Goal: Information Seeking & Learning: Learn about a topic

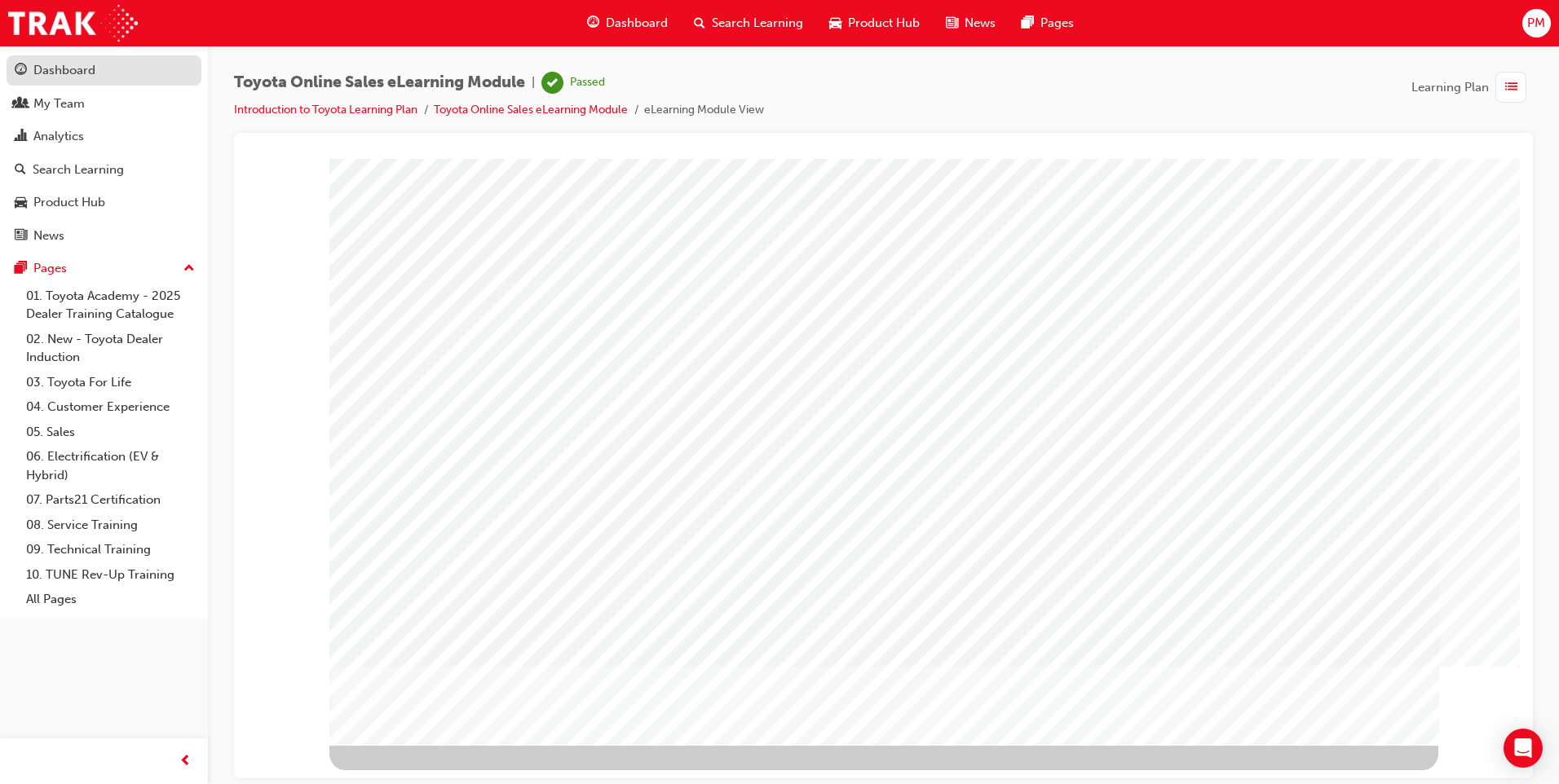
click at [98, 70] on div "Dashboard" at bounding box center [104, 71] width 178 height 21
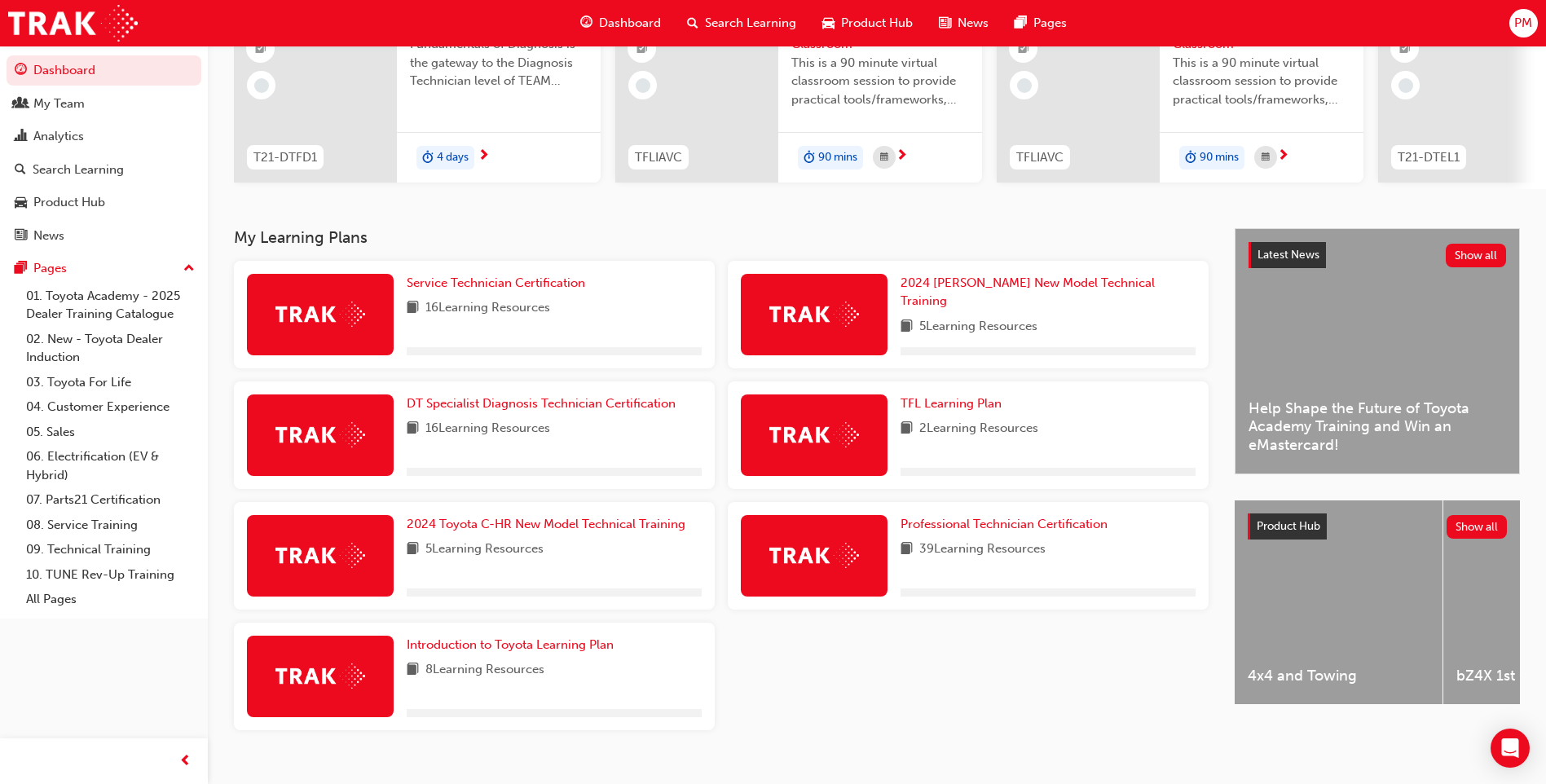
scroll to position [219, 0]
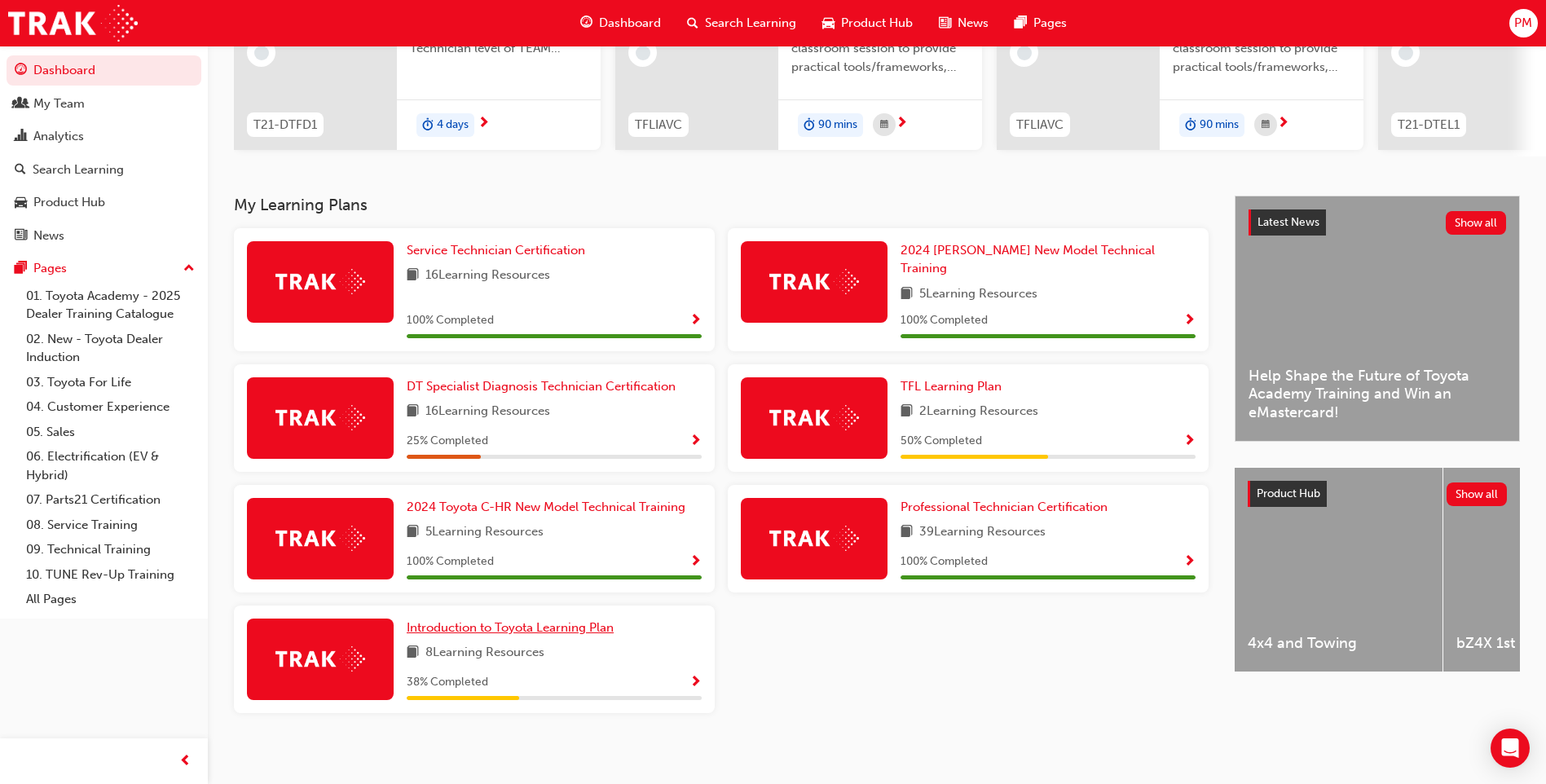
click at [505, 622] on span "Introduction to Toyota Learning Plan" at bounding box center [510, 627] width 207 height 15
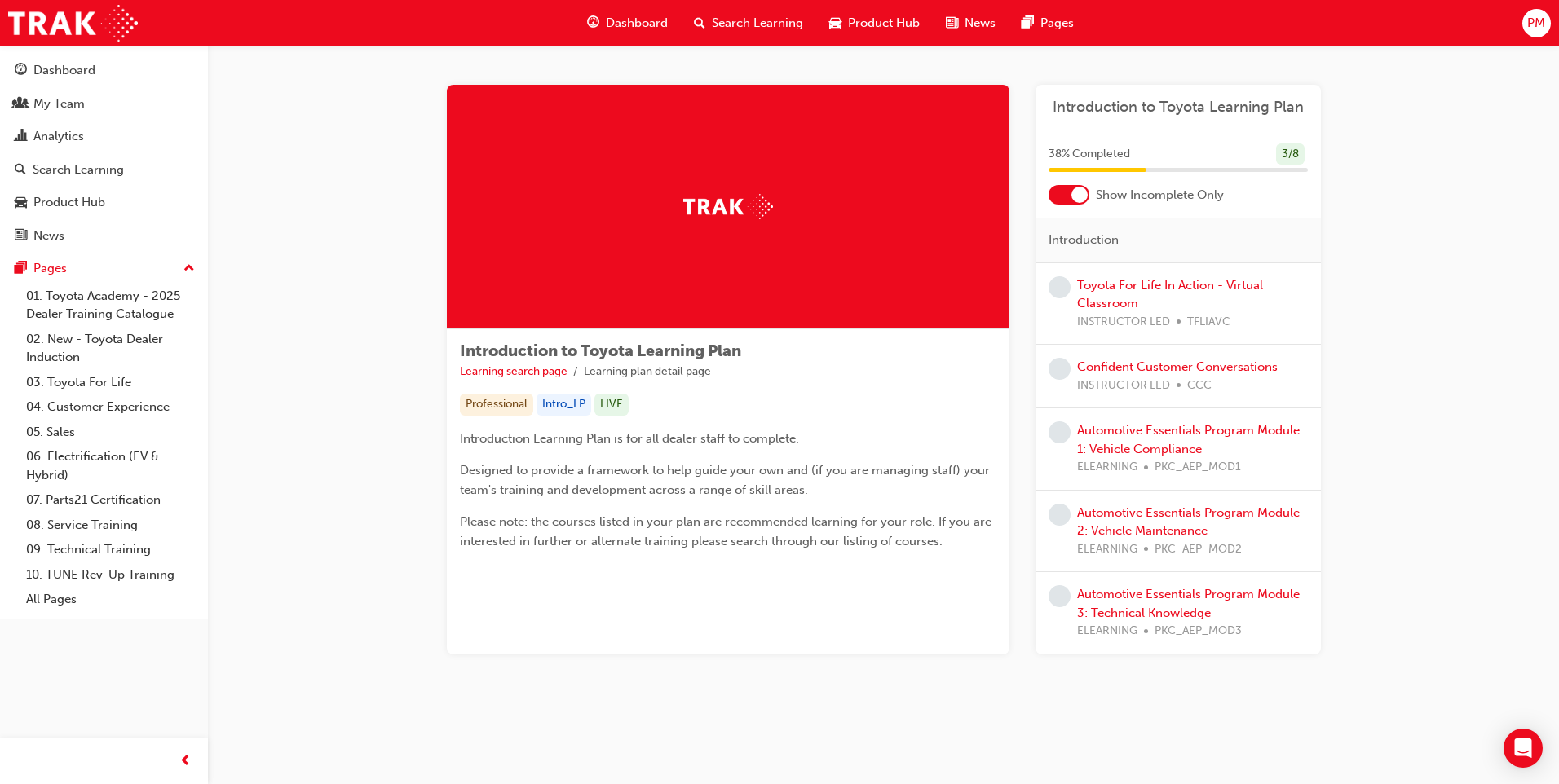
click at [1130, 439] on div "Automotive Essentials Program Module 1: Vehicle Compliance ELEARNING PKC_AEP_MO…" at bounding box center [1192, 449] width 231 height 56
click at [1124, 436] on link "Automotive Essentials Program Module 1: Vehicle Compliance" at bounding box center [1188, 440] width 222 height 33
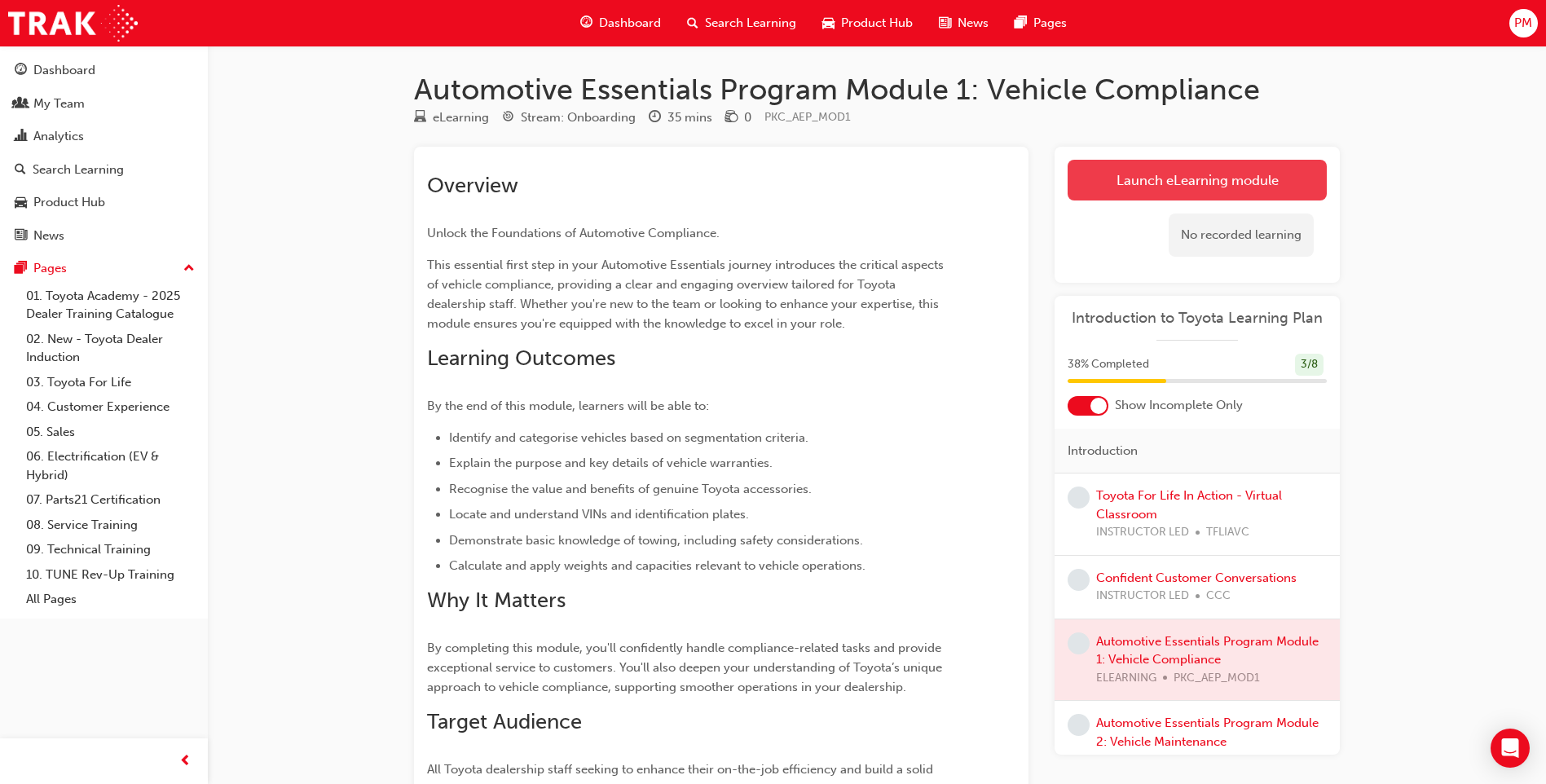
click at [1183, 190] on link "Launch eLearning module" at bounding box center [1197, 179] width 259 height 41
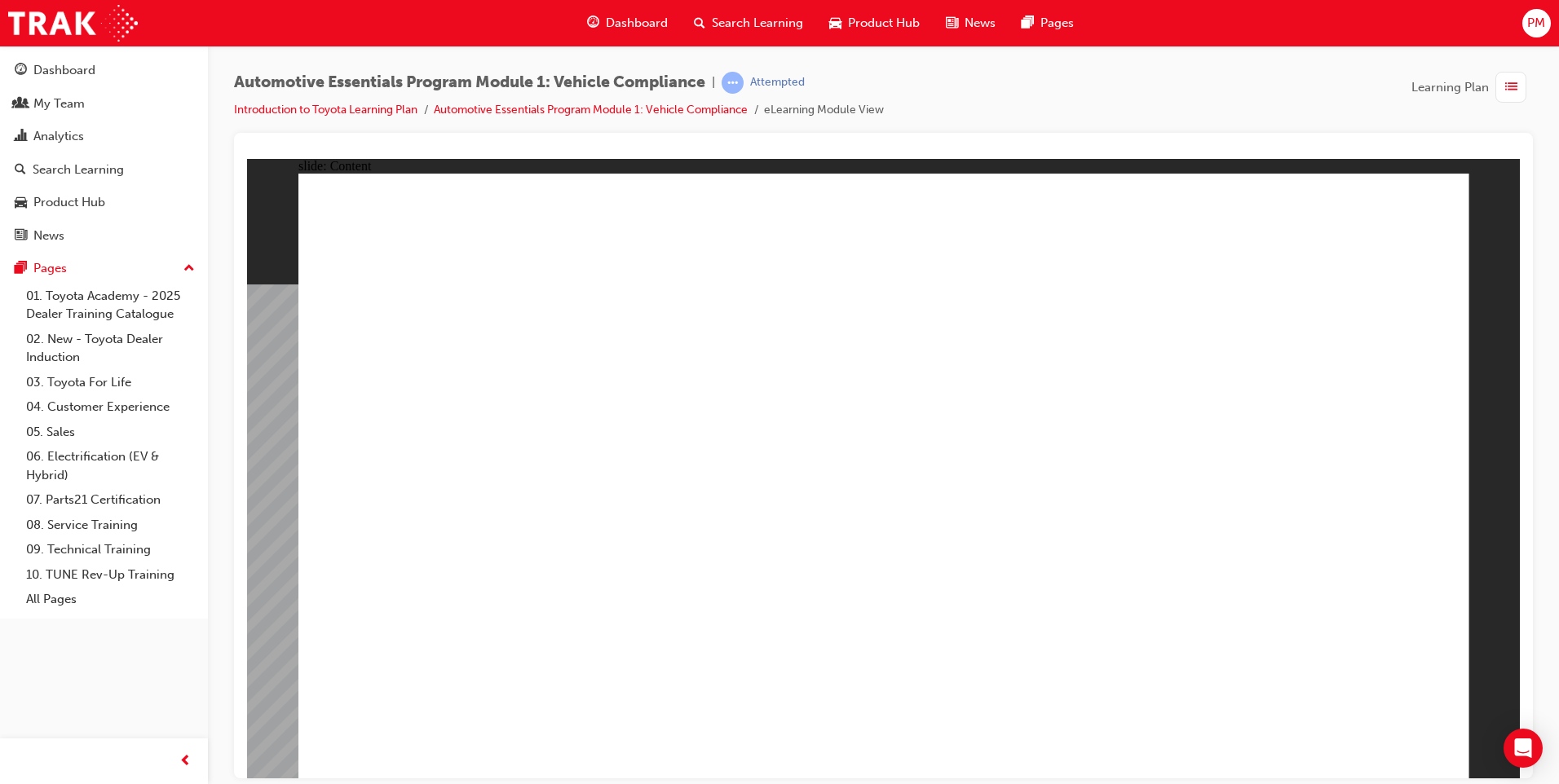
drag, startPoint x: 577, startPoint y: 611, endPoint x: 591, endPoint y: 626, distance: 20.5
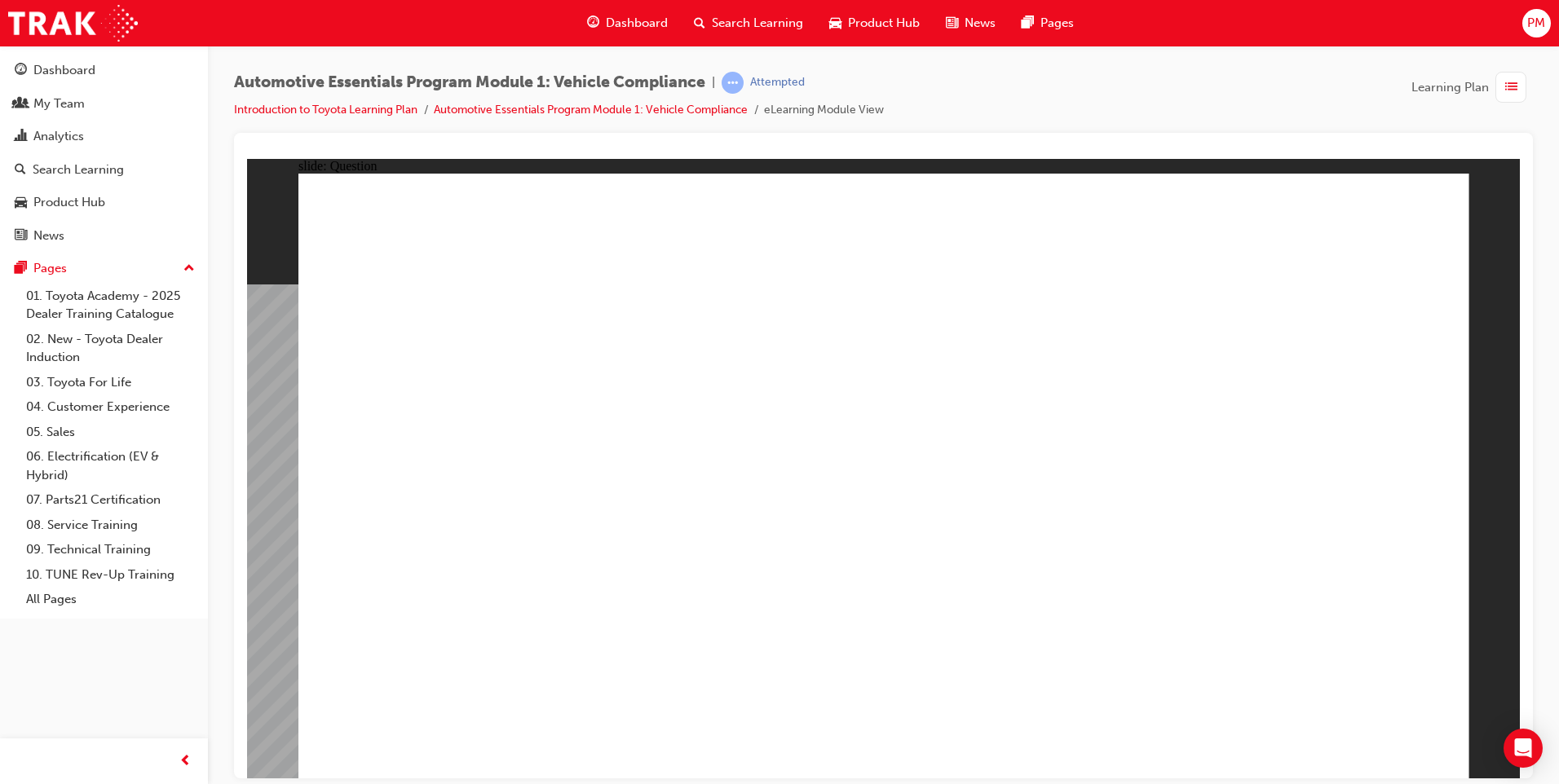
radio input "true"
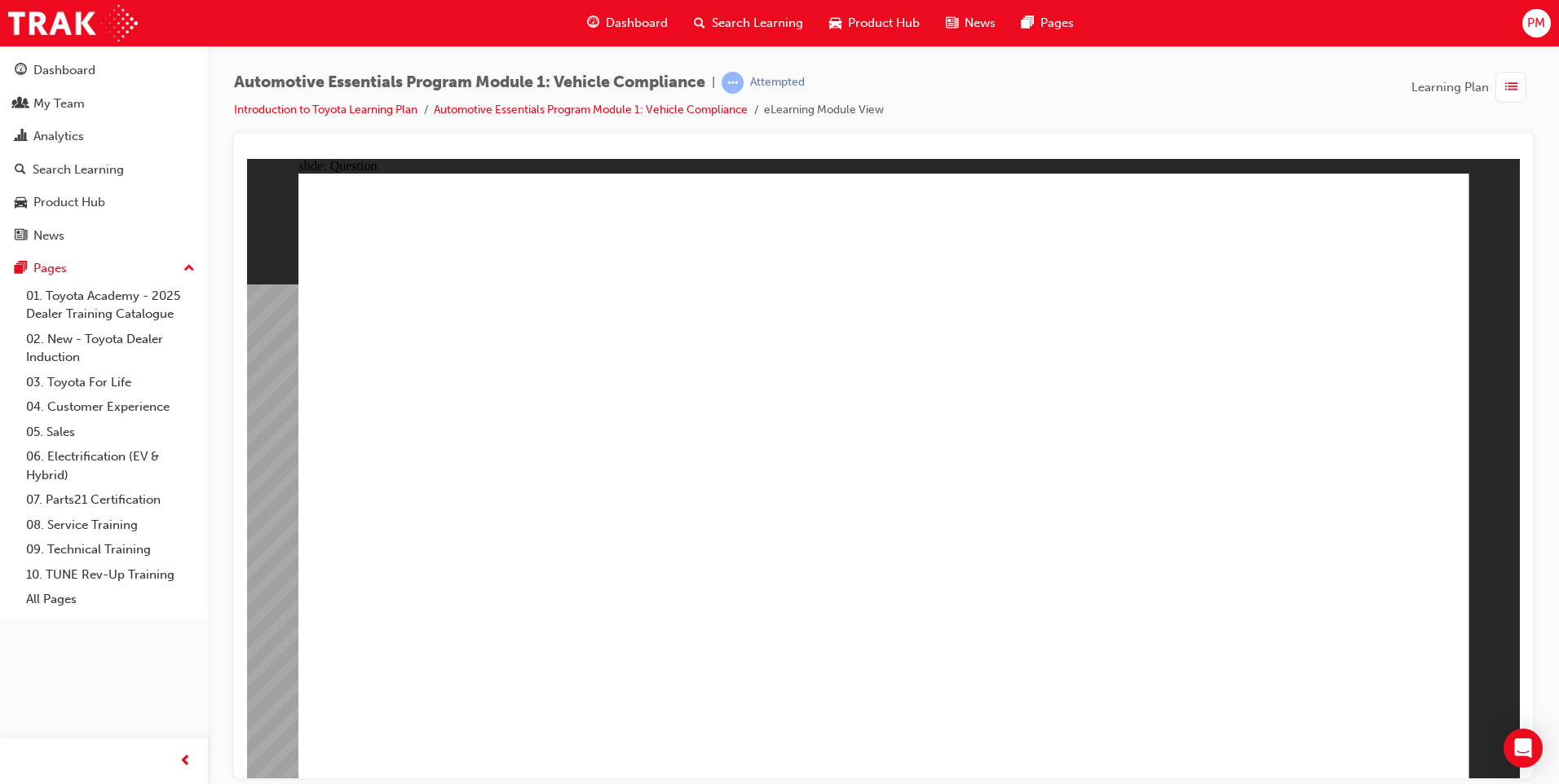
radio input "true"
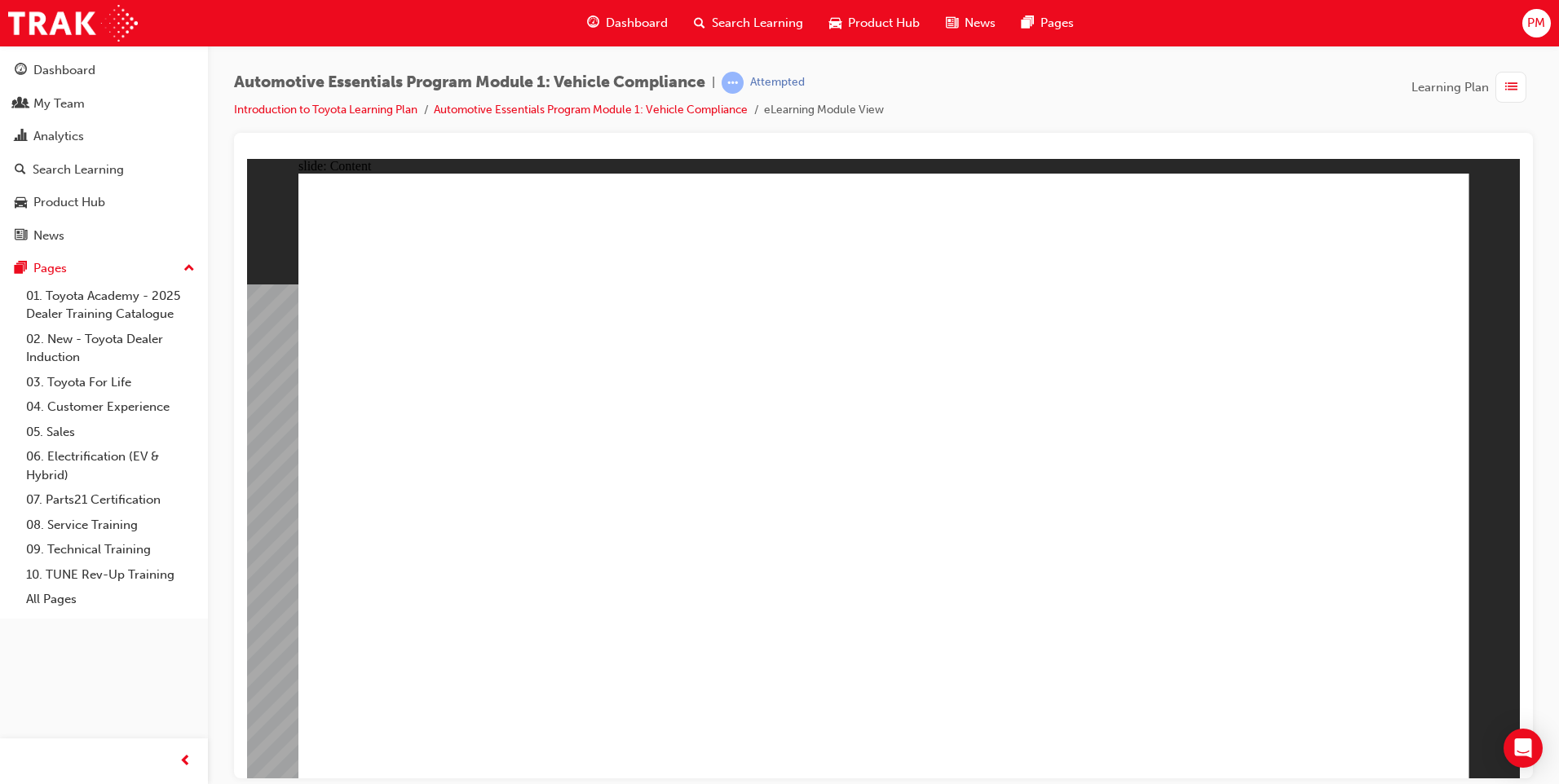
drag, startPoint x: 608, startPoint y: 668, endPoint x: 598, endPoint y: 661, distance: 12.2
drag, startPoint x: 497, startPoint y: 684, endPoint x: 856, endPoint y: 728, distance: 361.7
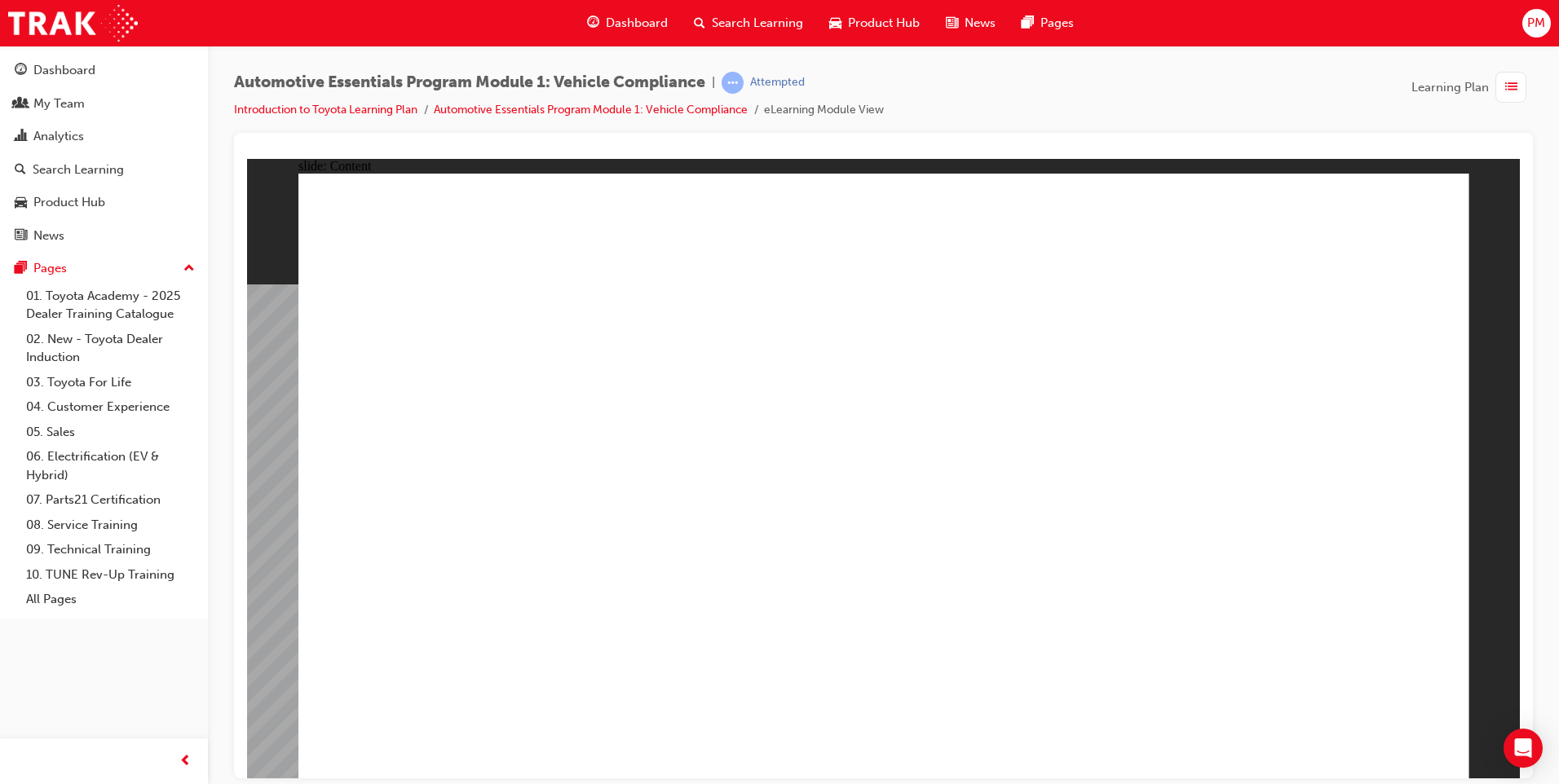
drag, startPoint x: 1423, startPoint y: 194, endPoint x: 1410, endPoint y: 197, distance: 13.3
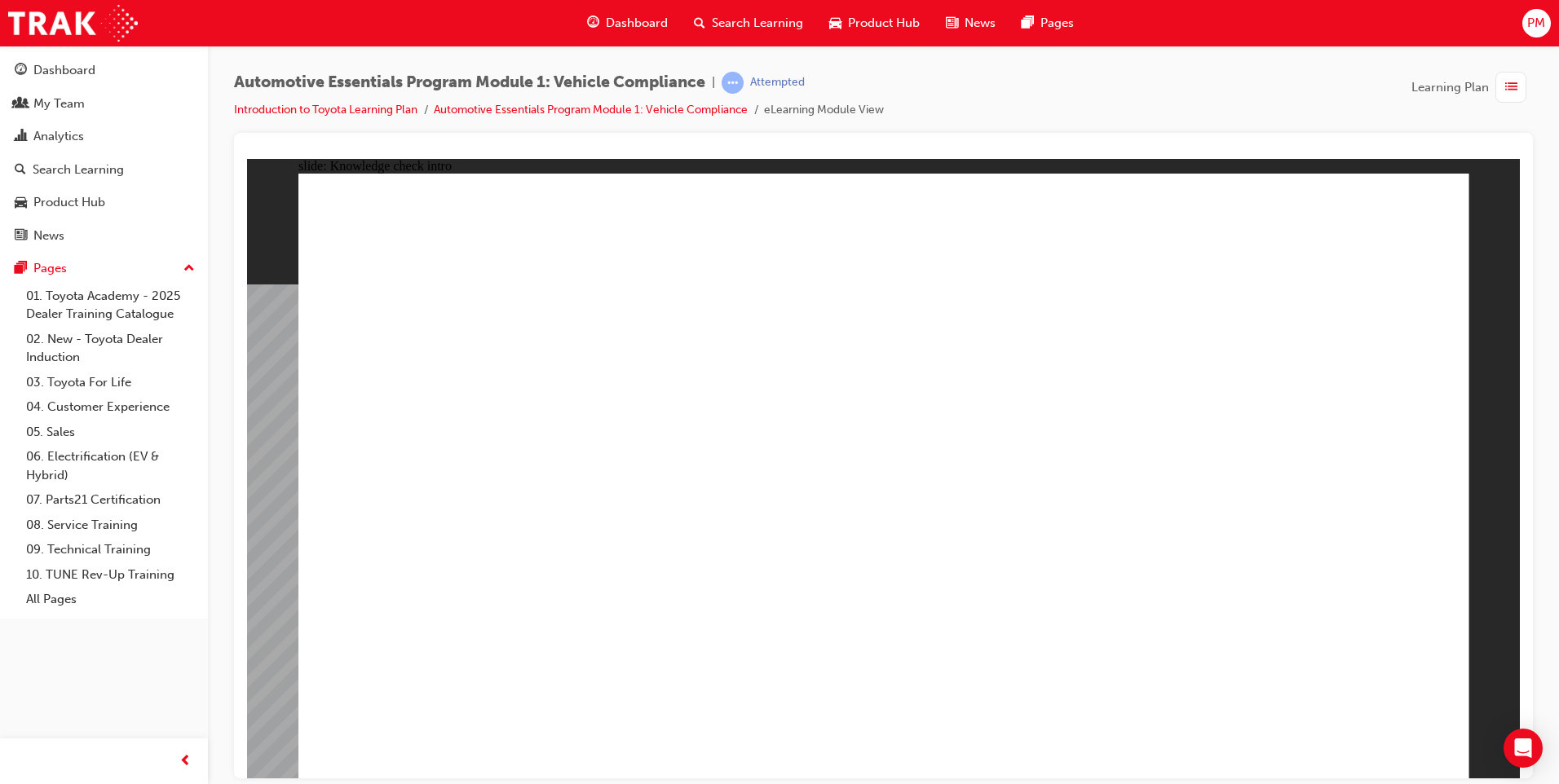
radio input "true"
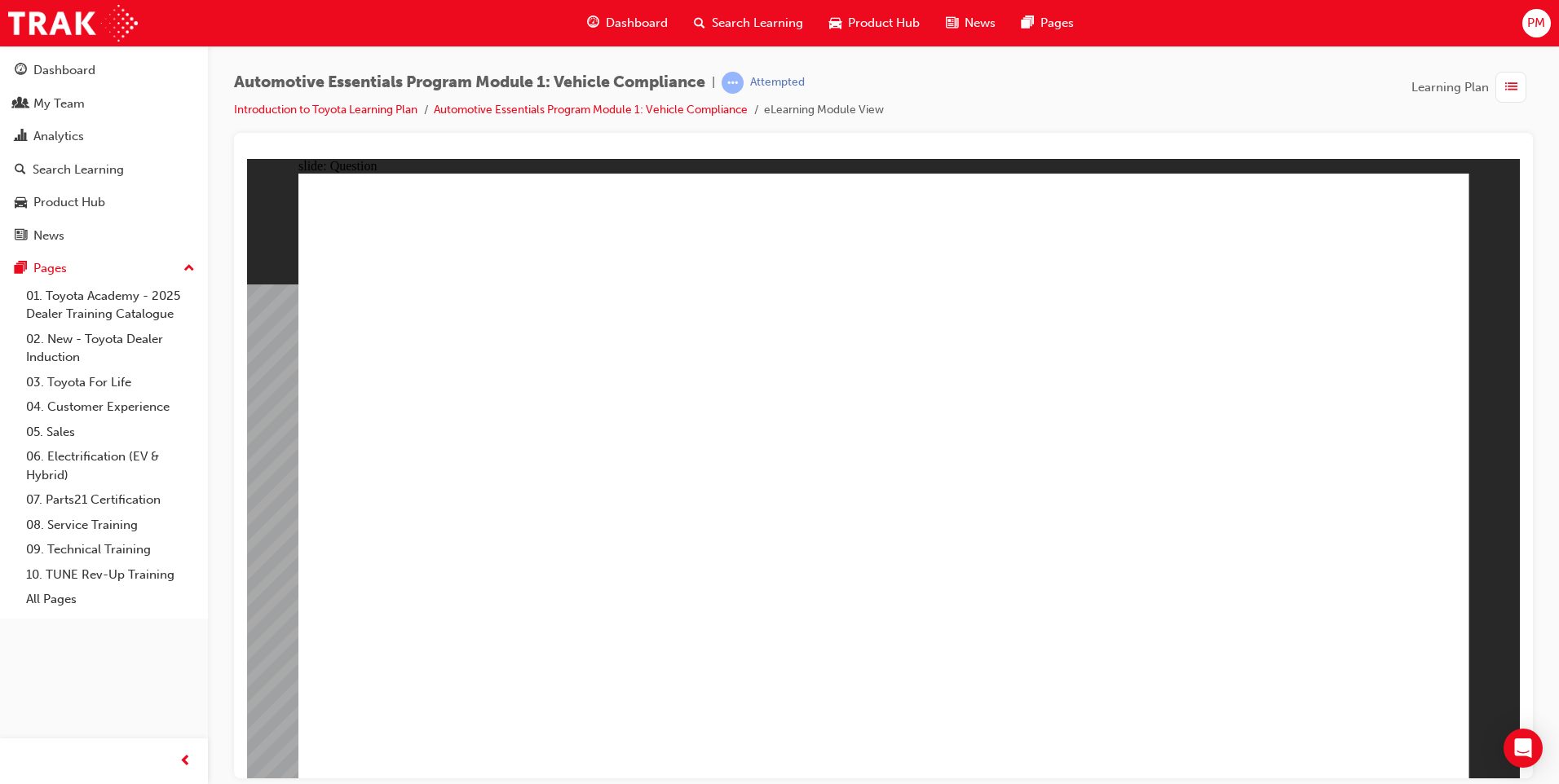
radio input "true"
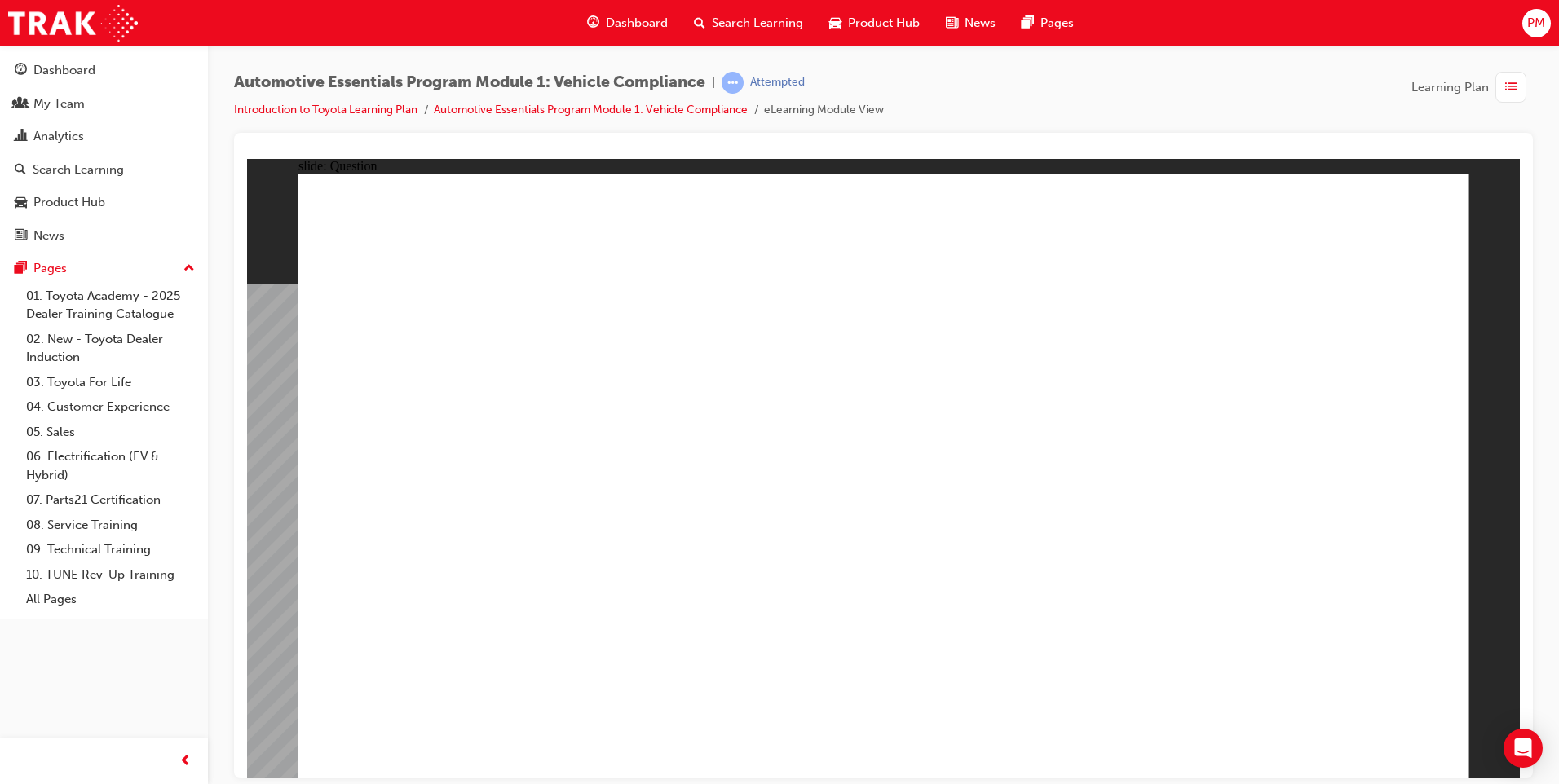
radio input "true"
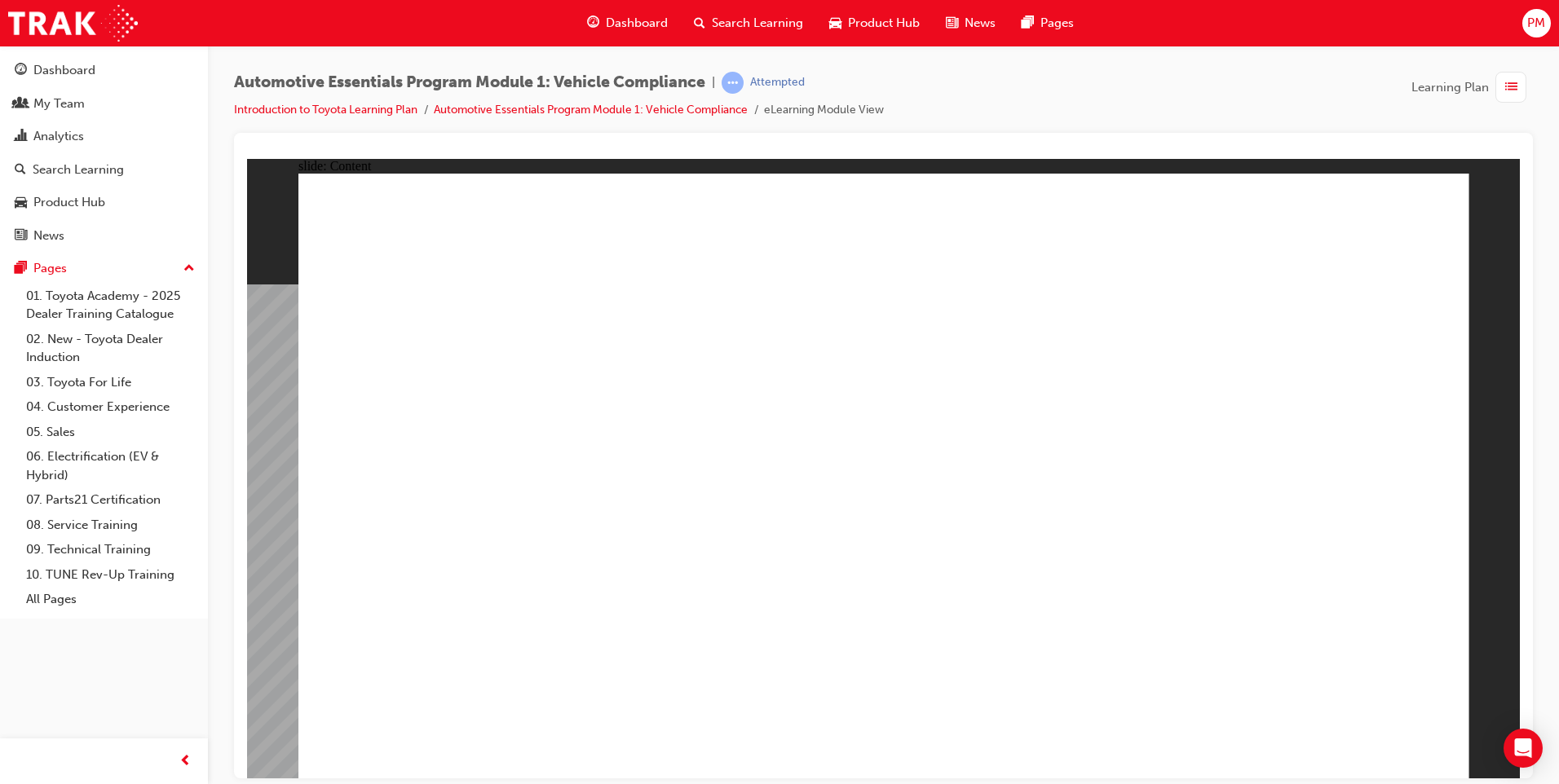
drag, startPoint x: 1332, startPoint y: 720, endPoint x: 1343, endPoint y: 733, distance: 17.0
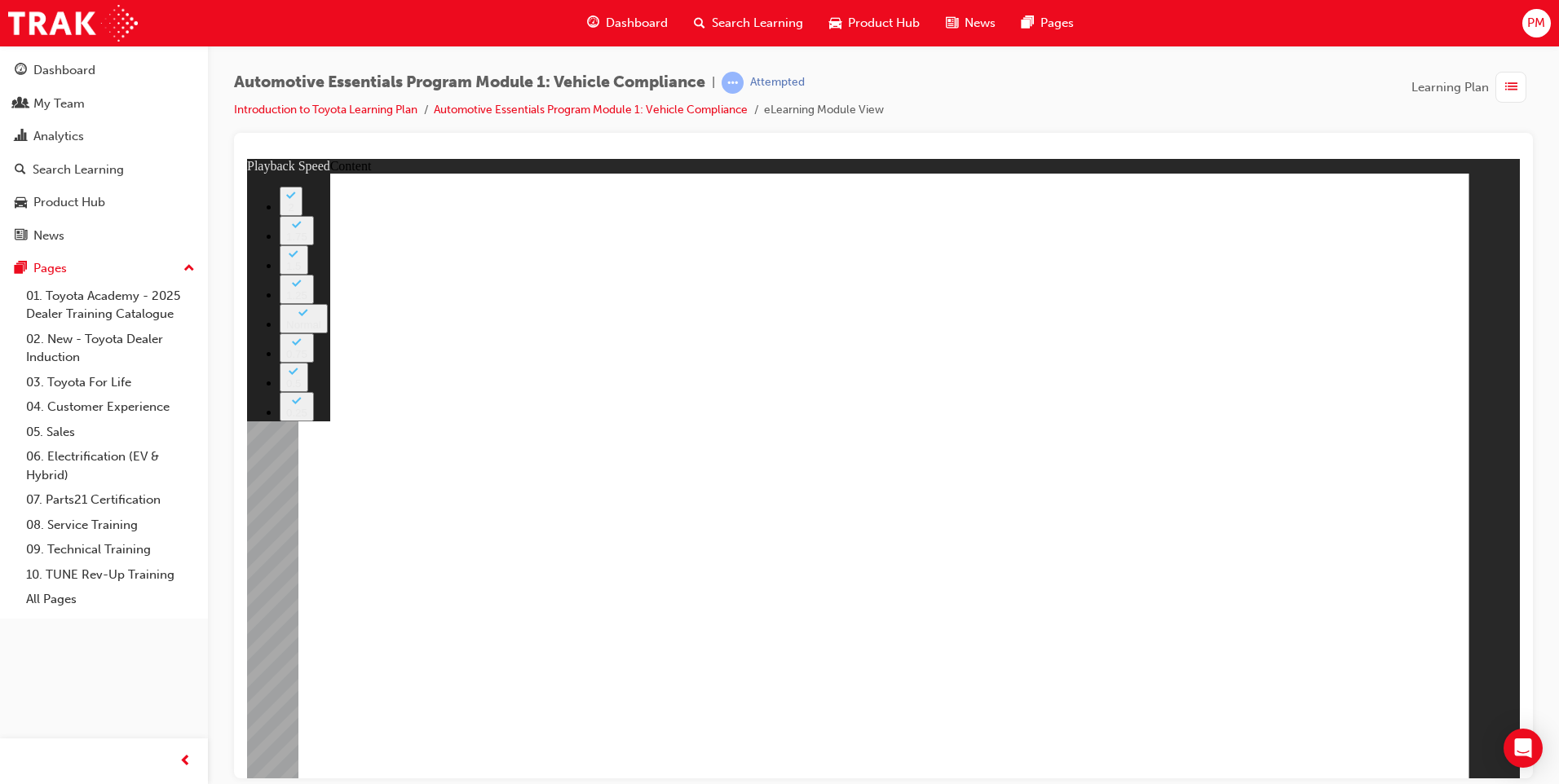
drag, startPoint x: 1186, startPoint y: 533, endPoint x: 1249, endPoint y: 537, distance: 63.1
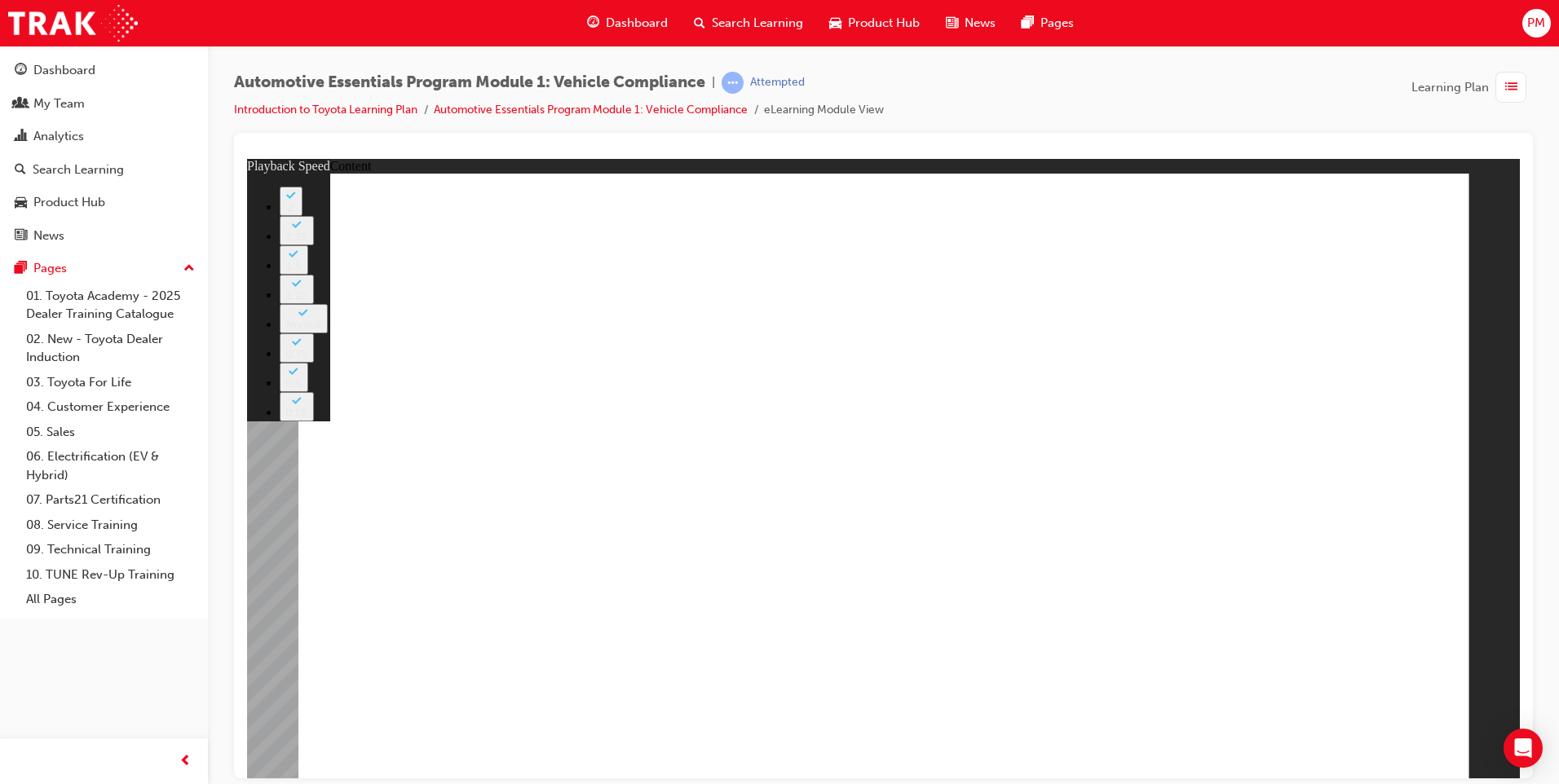
type input "43"
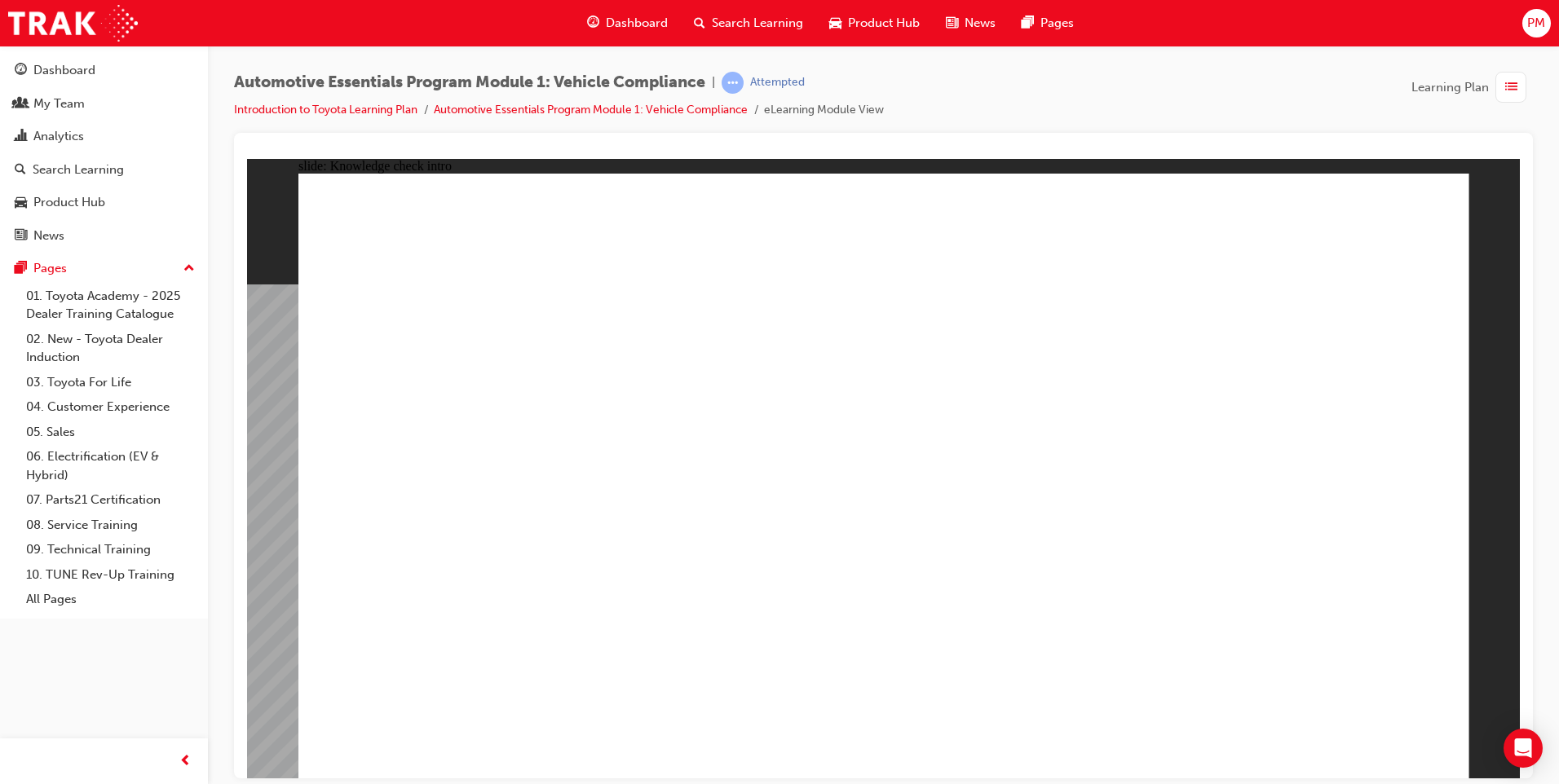
radio input "true"
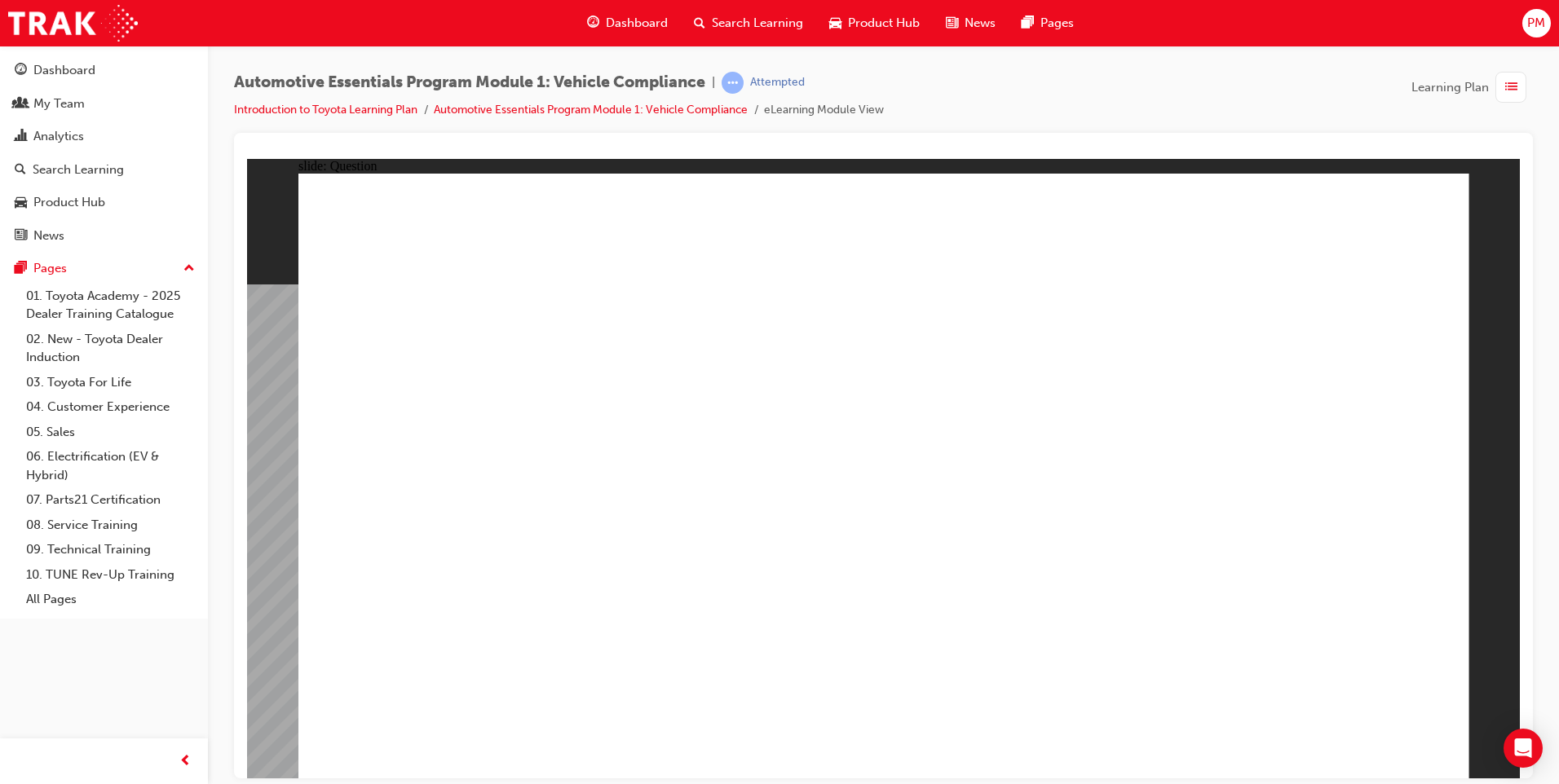
radio input "true"
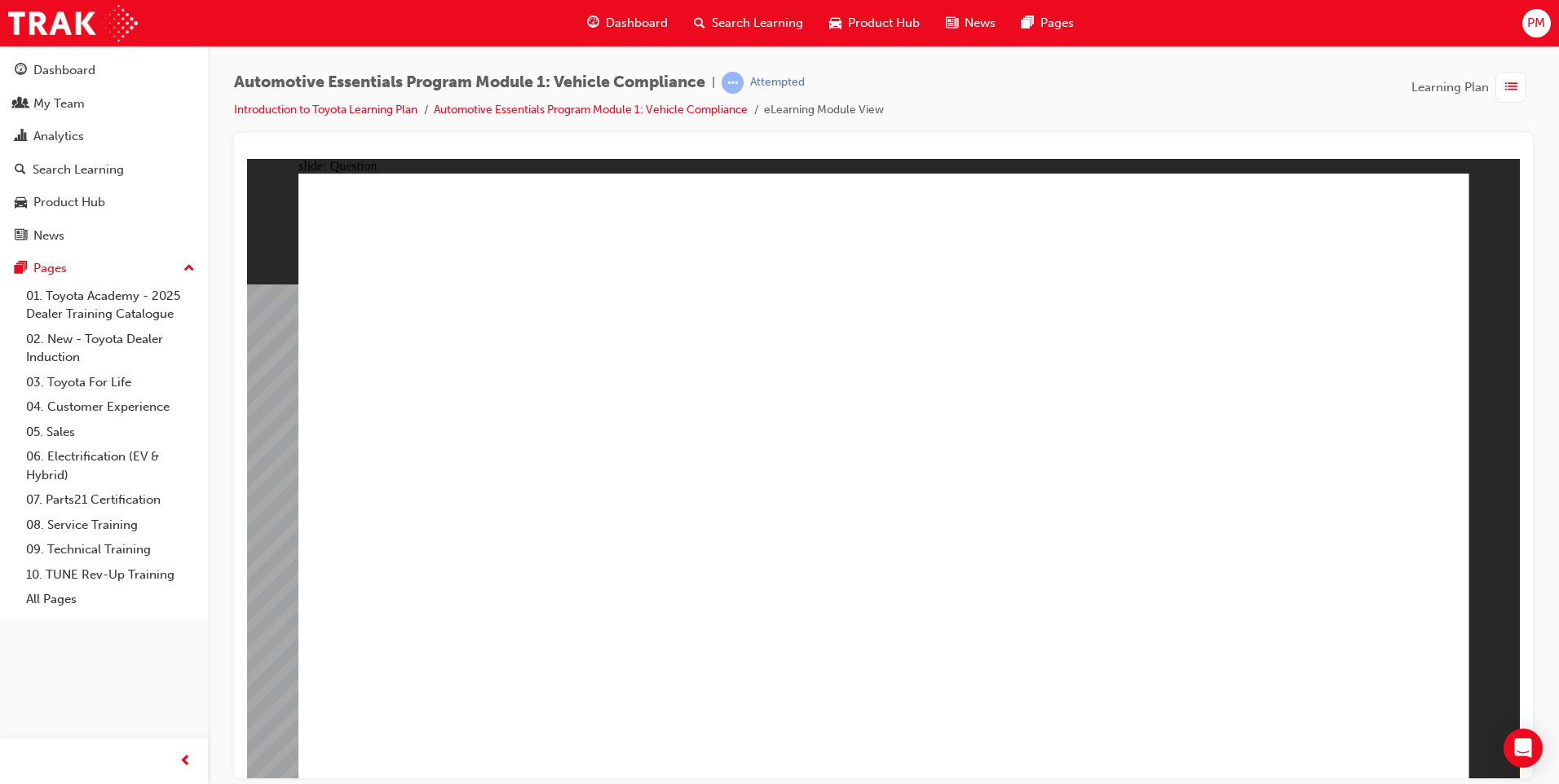
radio input "true"
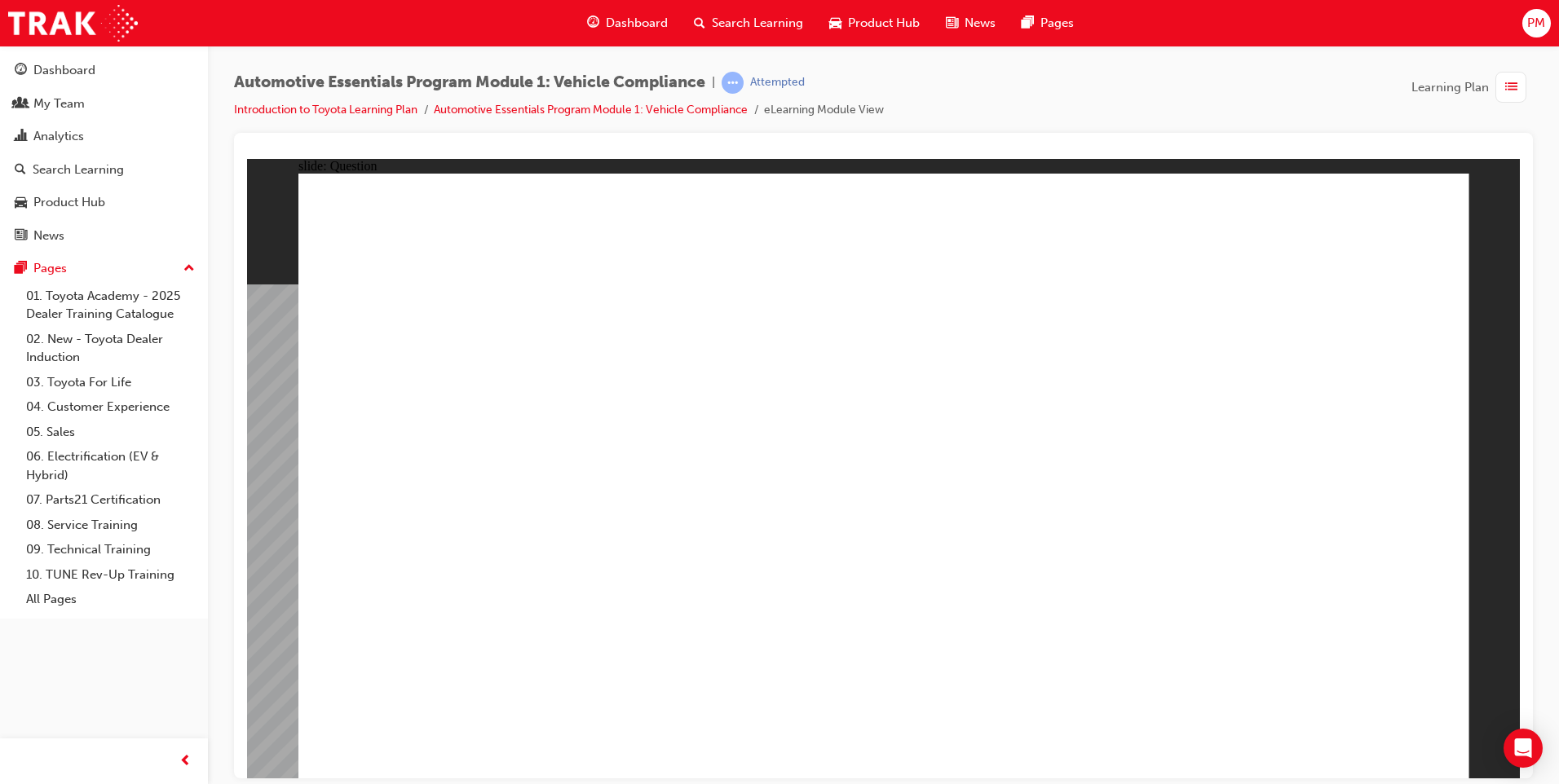
radio input "true"
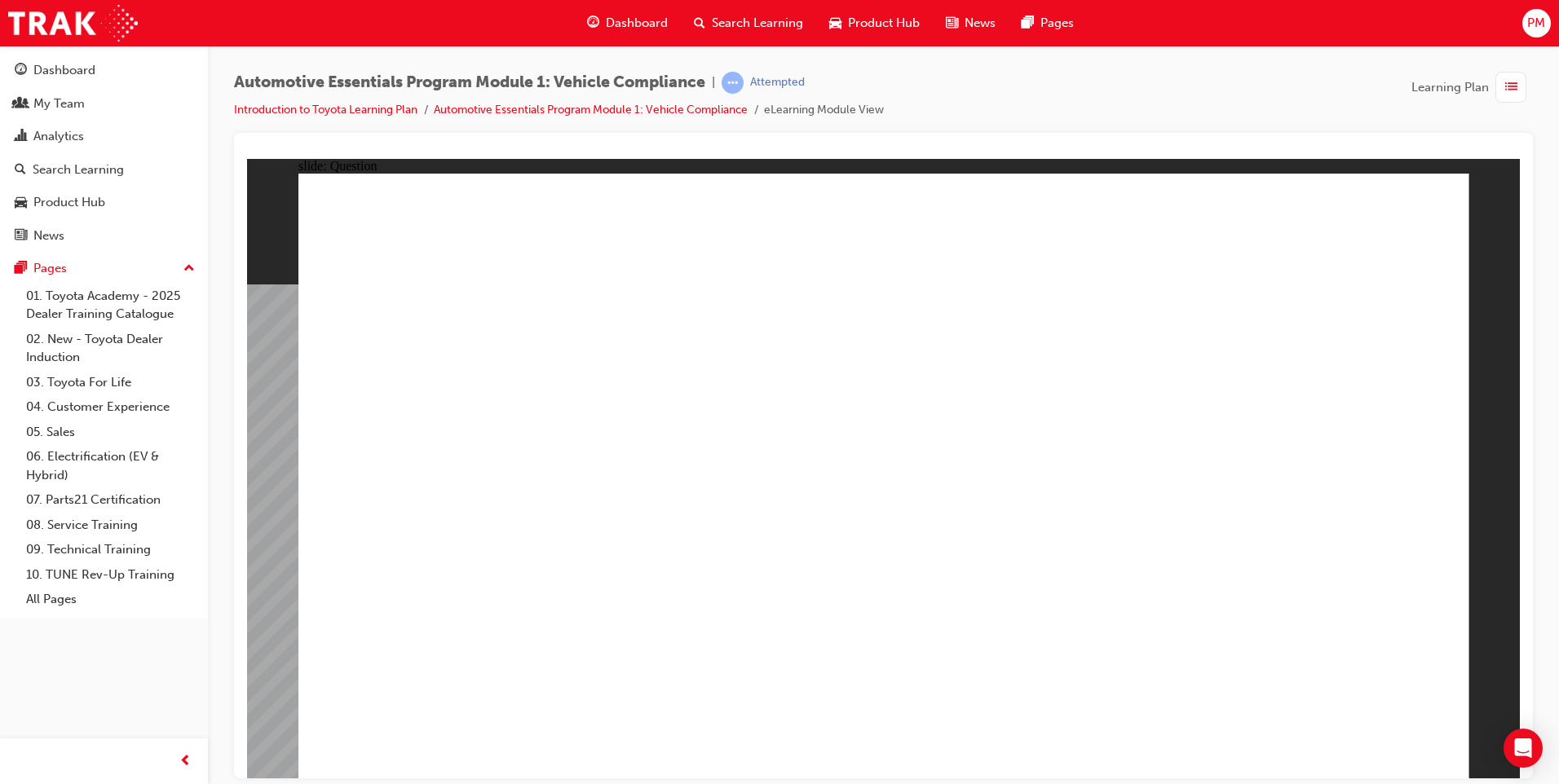
radio input "true"
